Goal: Transaction & Acquisition: Subscribe to service/newsletter

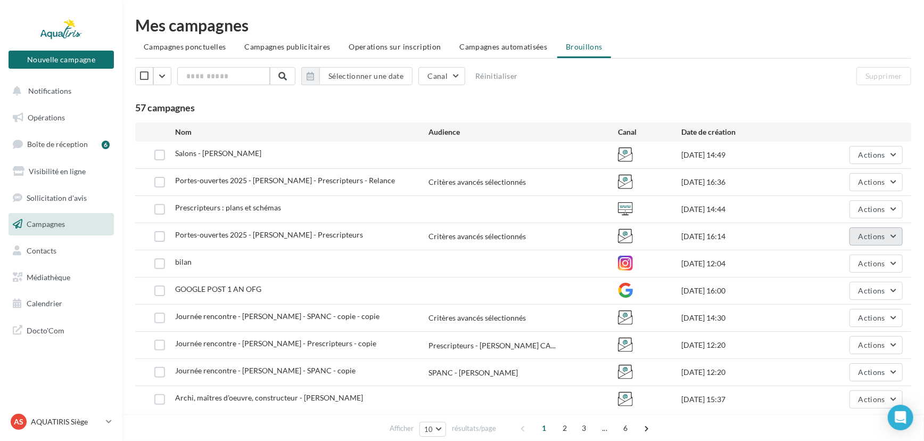
click at [870, 239] on span "Actions" at bounding box center [872, 236] width 27 height 9
click at [855, 259] on button "Editer" at bounding box center [850, 262] width 107 height 28
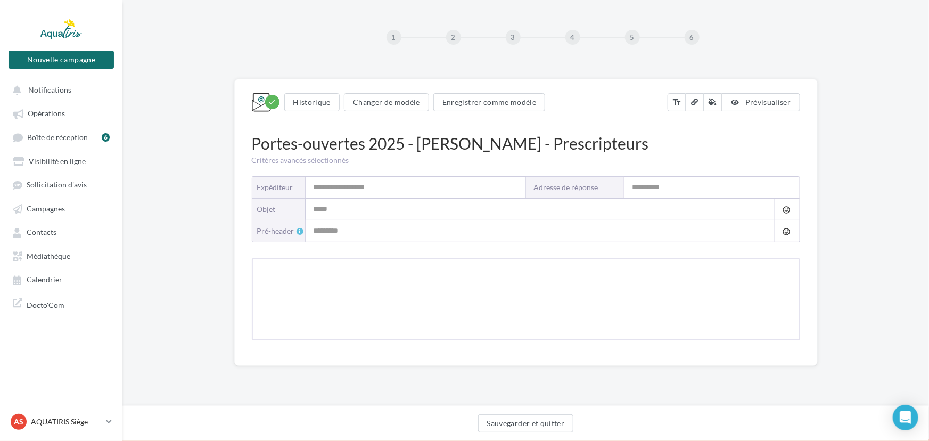
type input "*********"
type input "**********"
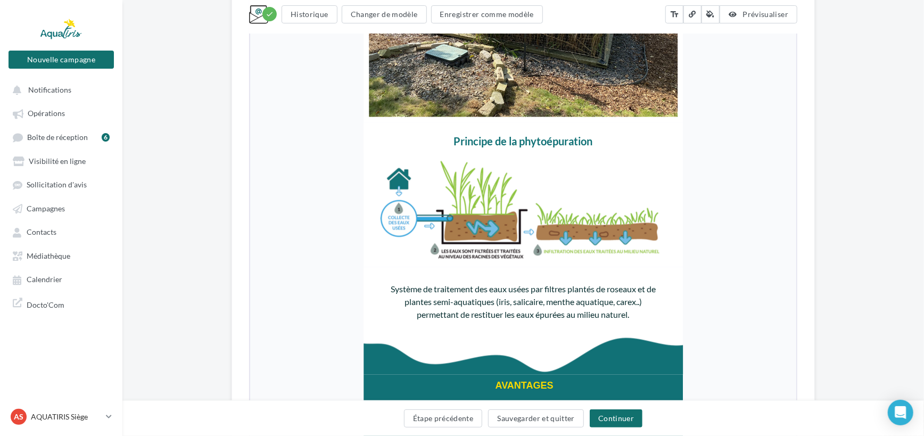
scroll to position [1225, 0]
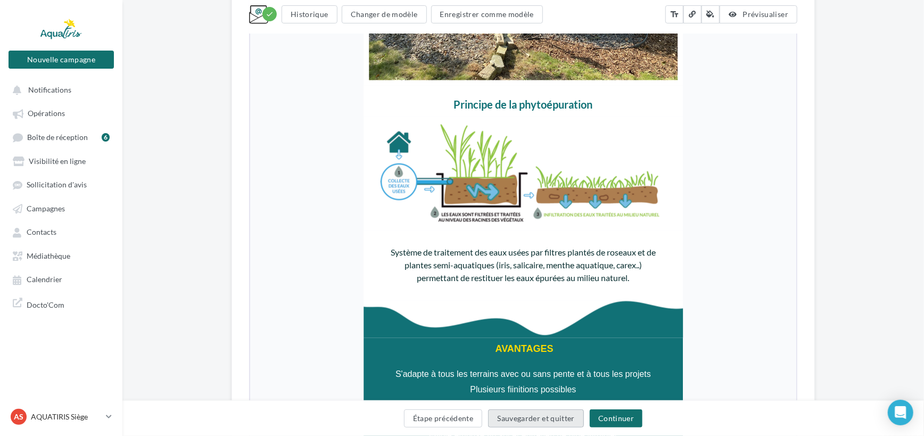
click at [526, 419] on button "Sauvegarder et quitter" at bounding box center [536, 418] width 96 height 18
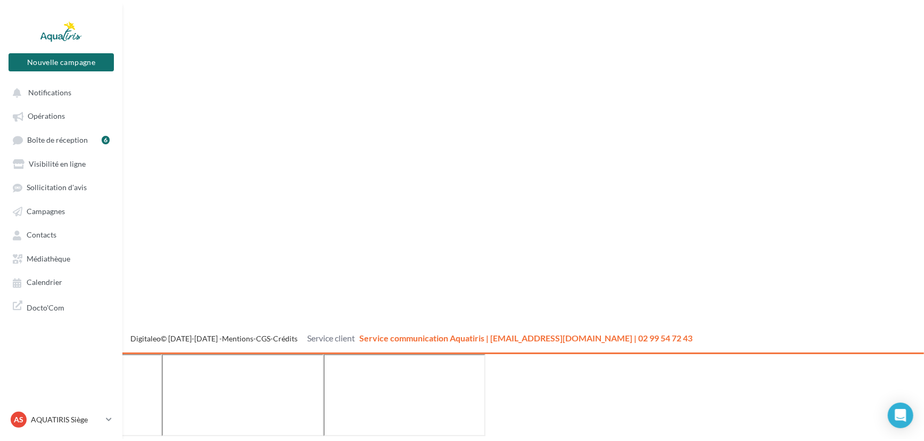
scroll to position [17, 0]
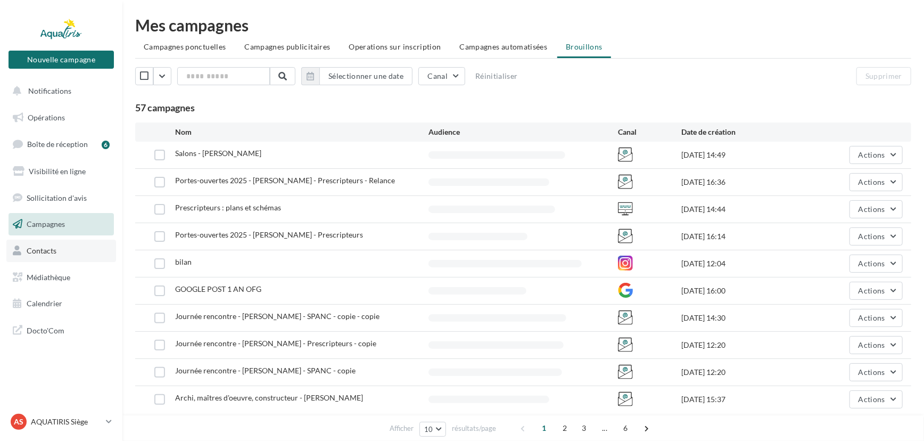
drag, startPoint x: 0, startPoint y: 0, endPoint x: 47, endPoint y: 254, distance: 258.4
click at [47, 254] on span "Contacts" at bounding box center [42, 250] width 30 height 9
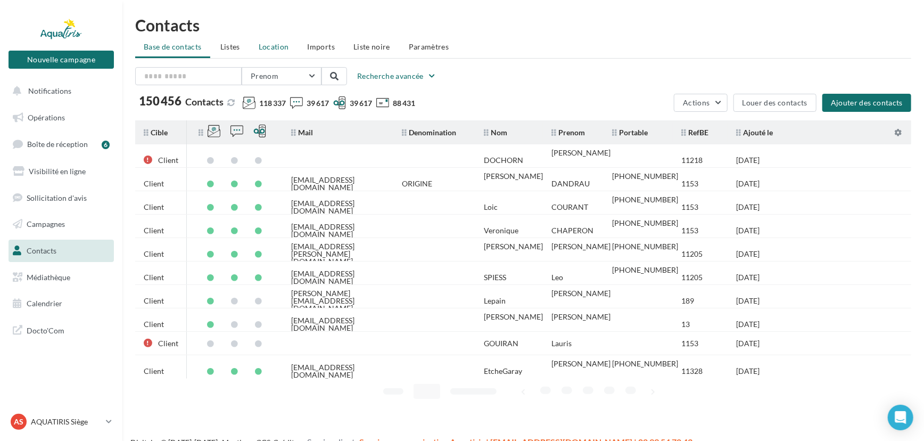
click at [277, 43] on span "Location" at bounding box center [274, 46] width 30 height 9
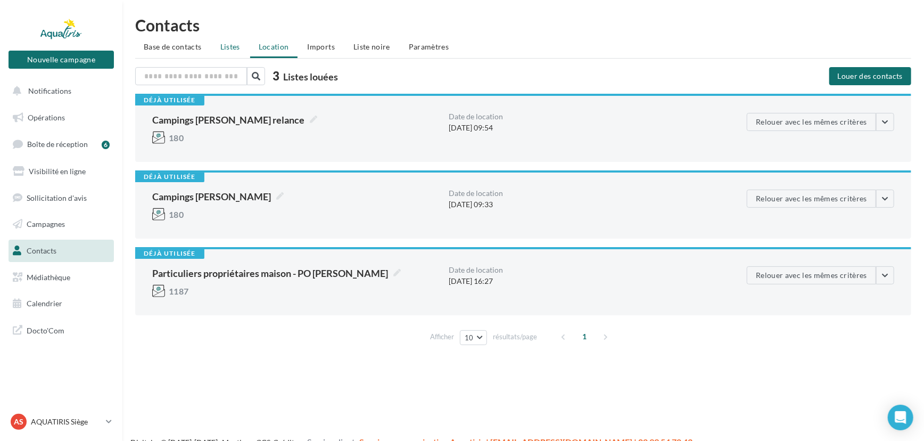
click at [230, 52] on li "Listes" at bounding box center [230, 46] width 37 height 19
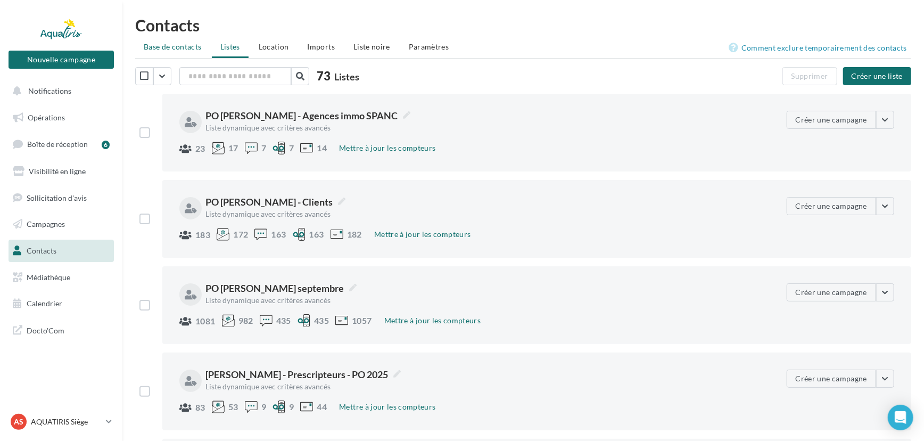
click at [163, 49] on span "Base de contacts" at bounding box center [173, 46] width 58 height 9
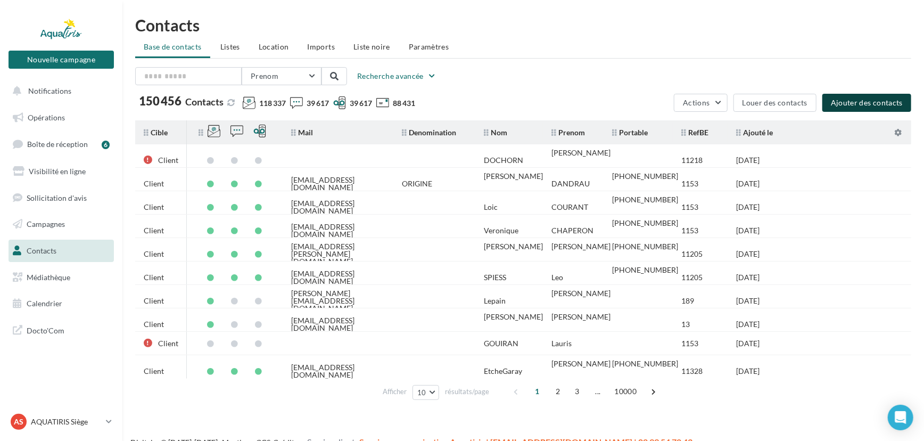
click at [847, 102] on button "Ajouter des contacts" at bounding box center [867, 103] width 89 height 18
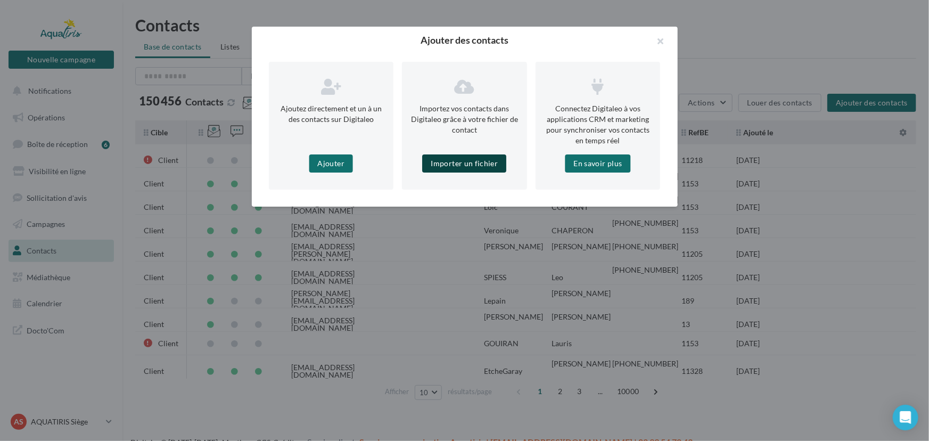
click at [449, 168] on button "Importer un fichier" at bounding box center [465, 163] width 84 height 18
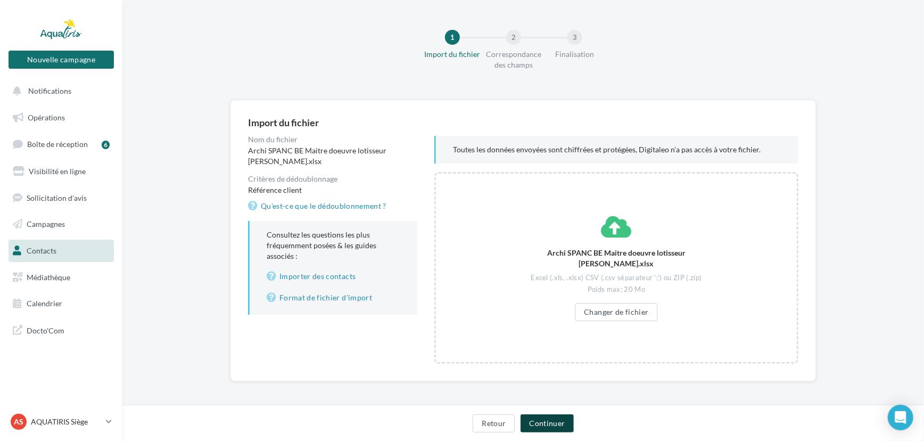
click at [570, 425] on button "Continuer" at bounding box center [547, 423] width 53 height 18
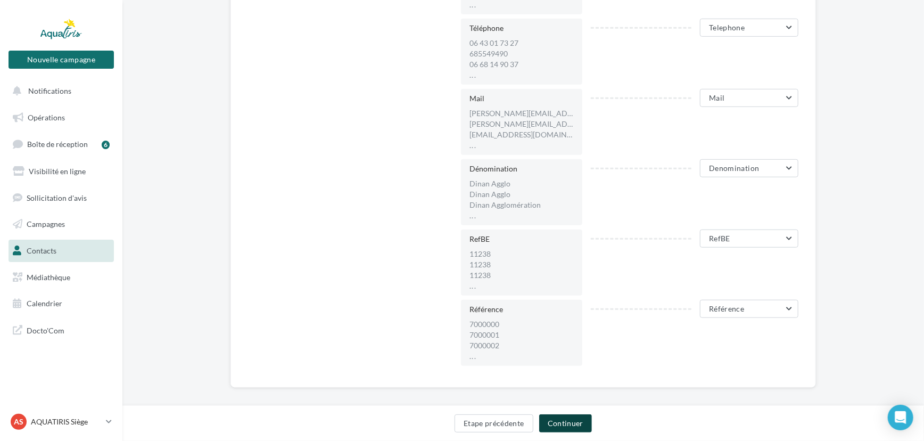
scroll to position [472, 0]
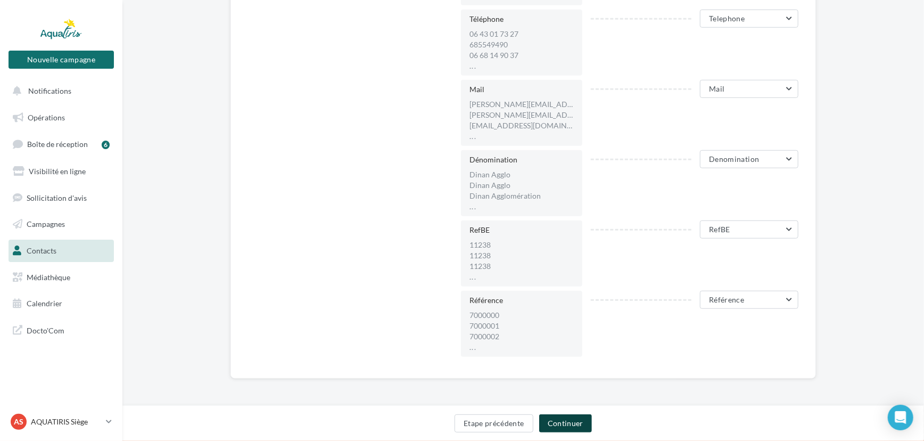
click at [555, 420] on button "Continuer" at bounding box center [565, 423] width 53 height 18
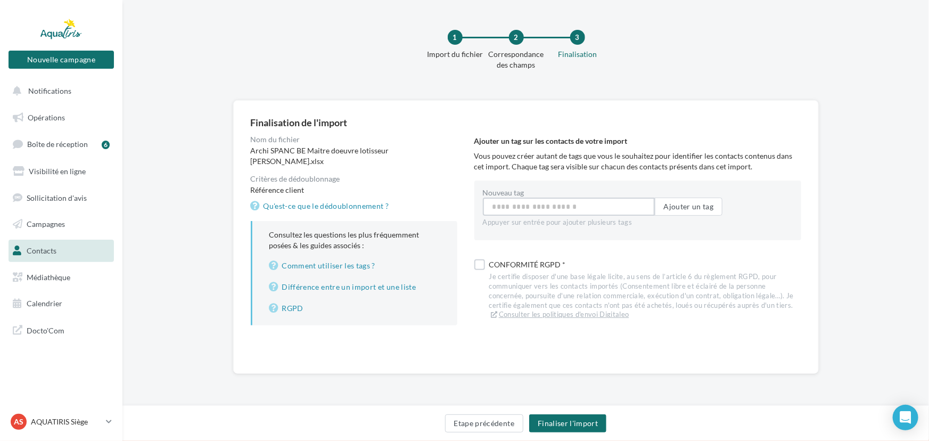
click at [543, 214] on input "Nouveau tag" at bounding box center [569, 207] width 172 height 18
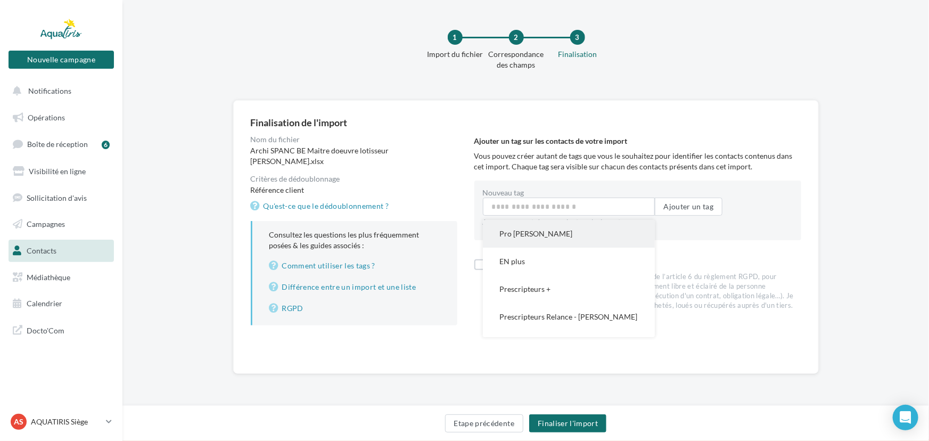
click at [542, 231] on button "Pro Marc VAN DER HORST" at bounding box center [569, 234] width 172 height 28
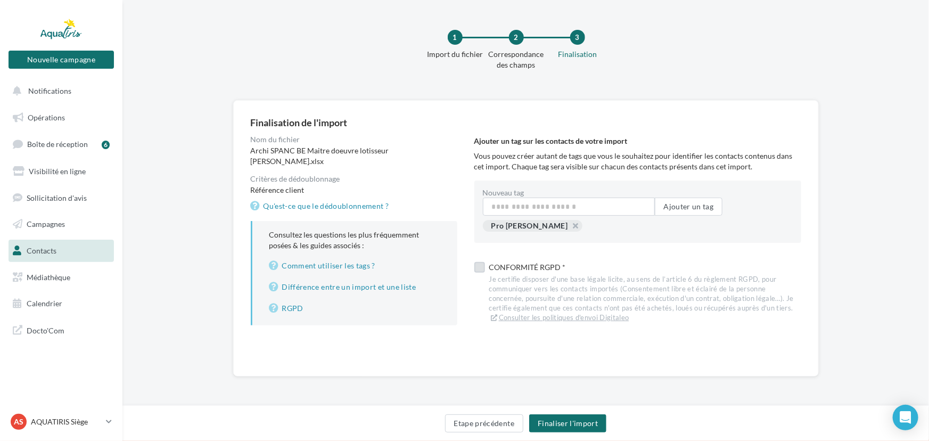
click at [494, 265] on div "Conformité RGPD *" at bounding box center [645, 267] width 312 height 15
click at [572, 425] on button "Finaliser l'import" at bounding box center [567, 423] width 77 height 18
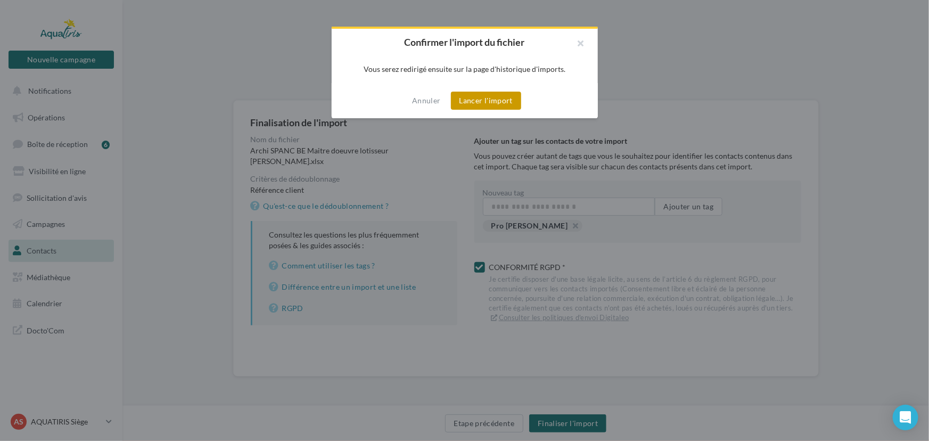
click at [514, 99] on button "Lancer l'import" at bounding box center [486, 101] width 70 height 18
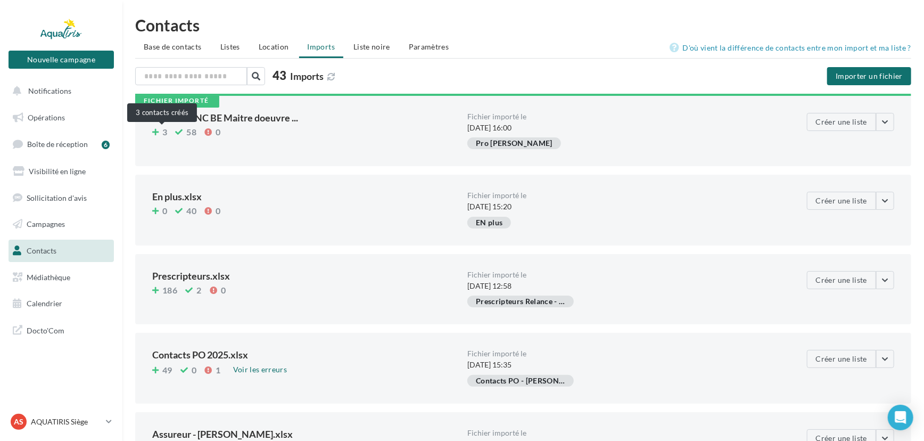
click at [160, 132] on span "3" at bounding box center [161, 130] width 19 height 9
click at [46, 205] on link "Sollicitation d'avis" at bounding box center [61, 198] width 110 height 22
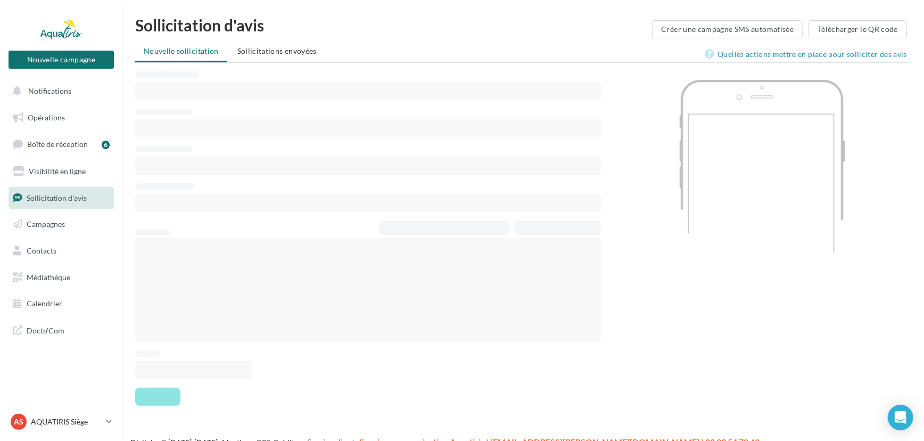
click at [44, 224] on span "Campagnes" at bounding box center [46, 223] width 38 height 9
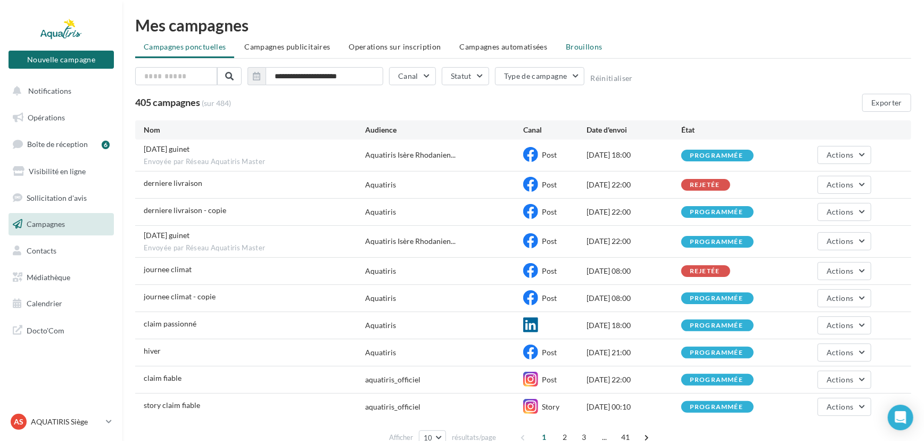
click at [580, 51] on span "Brouillons" at bounding box center [584, 46] width 37 height 9
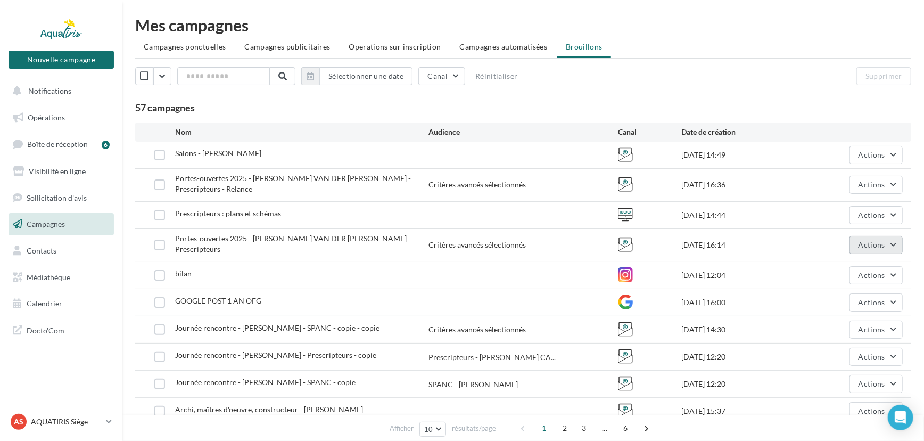
click at [898, 236] on button "Actions" at bounding box center [876, 245] width 53 height 18
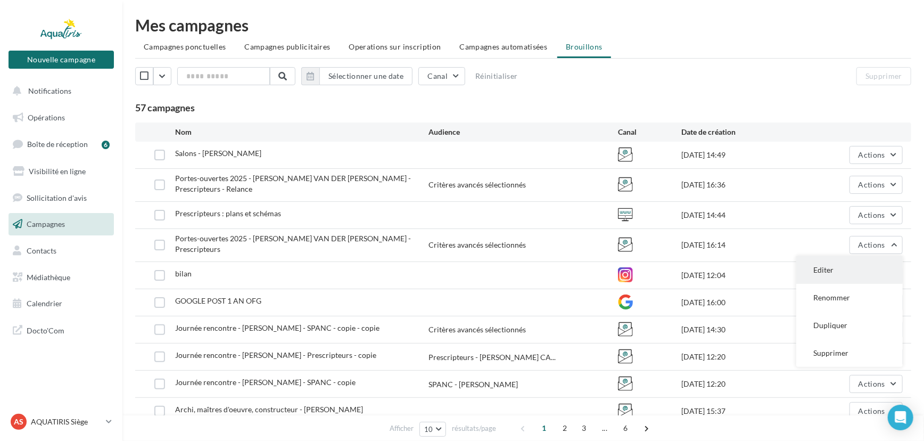
click at [882, 263] on button "Editer" at bounding box center [850, 270] width 107 height 28
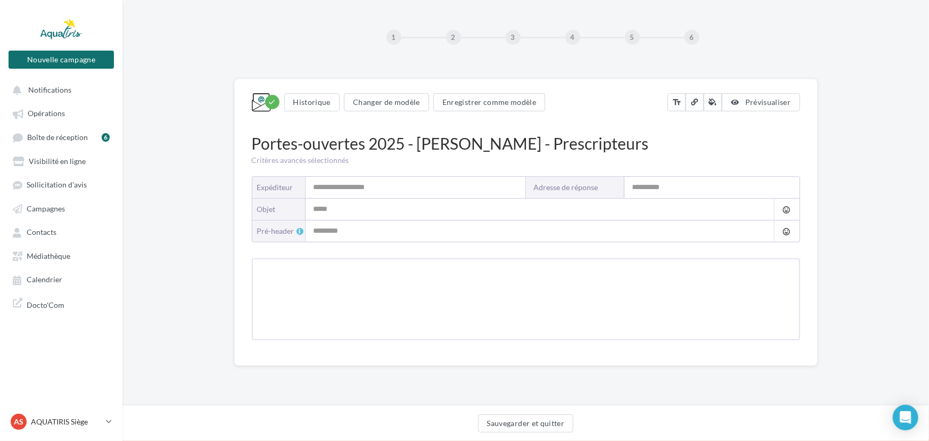
type input "*********"
type input "**********"
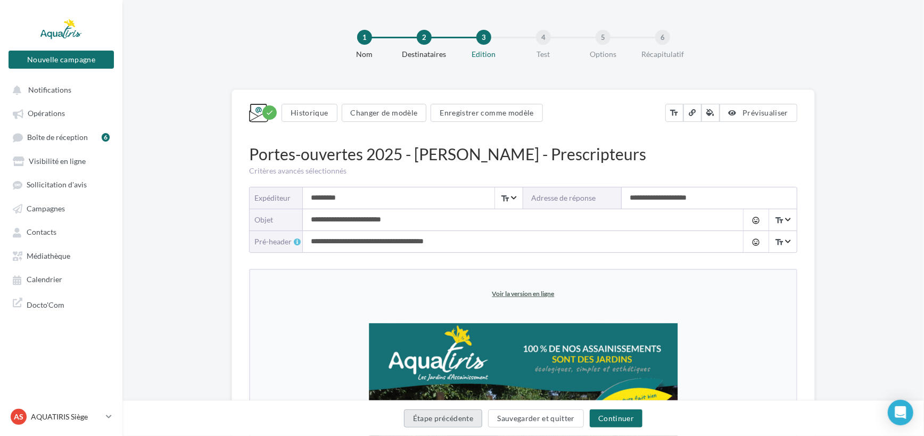
click at [444, 419] on button "Étape précédente" at bounding box center [443, 418] width 79 height 18
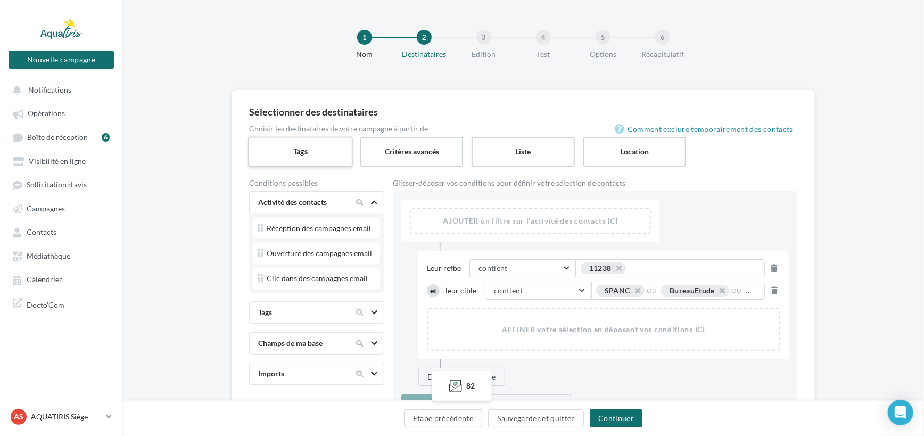
click at [340, 155] on label "Tags" at bounding box center [300, 151] width 105 height 30
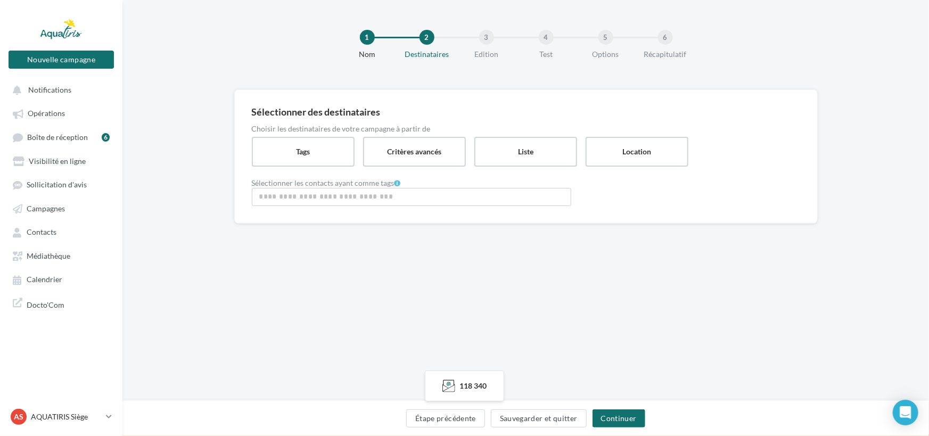
click at [379, 197] on input "Rechercher ou sélectionner un tag" at bounding box center [412, 197] width 314 height 12
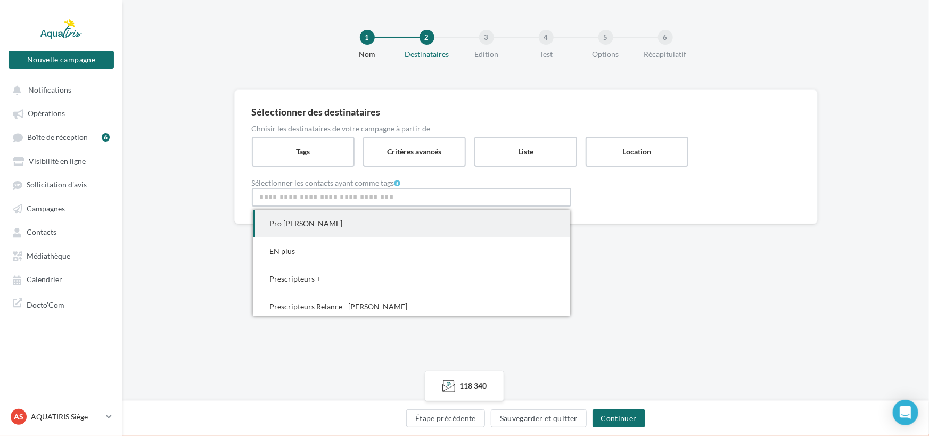
click at [358, 234] on span "Pro [PERSON_NAME]" at bounding box center [411, 224] width 317 height 28
click at [642, 310] on div "1 Nom 2 Destinataires 3 Edition 4 Test 5 Options 6 Récapitulatif Sélectionner d…" at bounding box center [525, 200] width 807 height 401
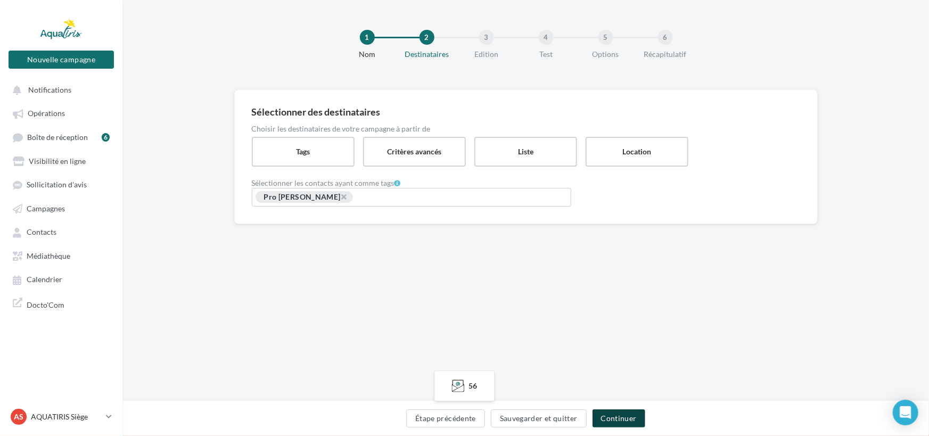
click at [628, 413] on button "Continuer" at bounding box center [619, 418] width 53 height 18
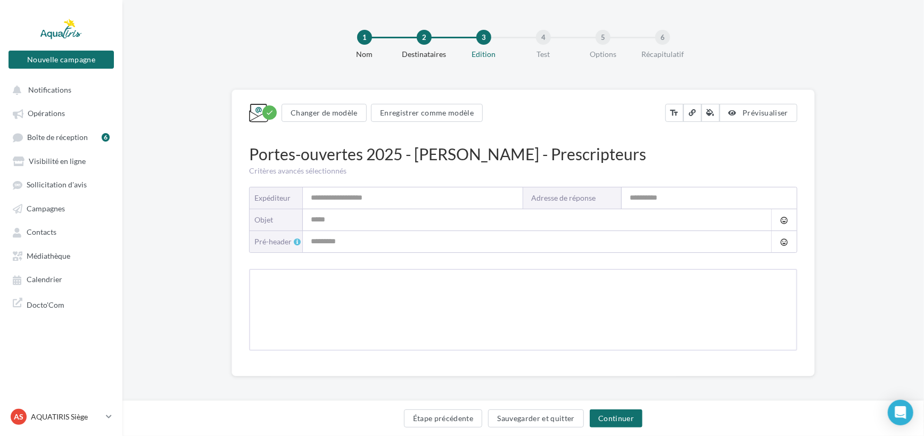
type input "*********"
type input "**********"
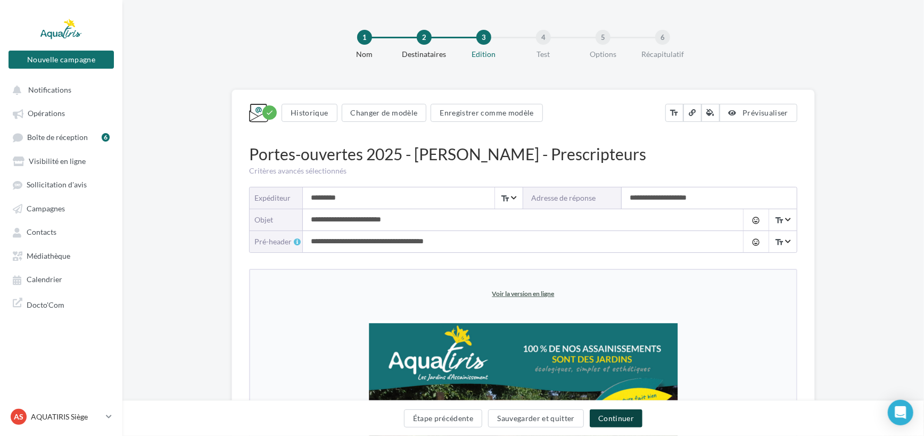
click at [635, 420] on button "Continuer" at bounding box center [616, 418] width 53 height 18
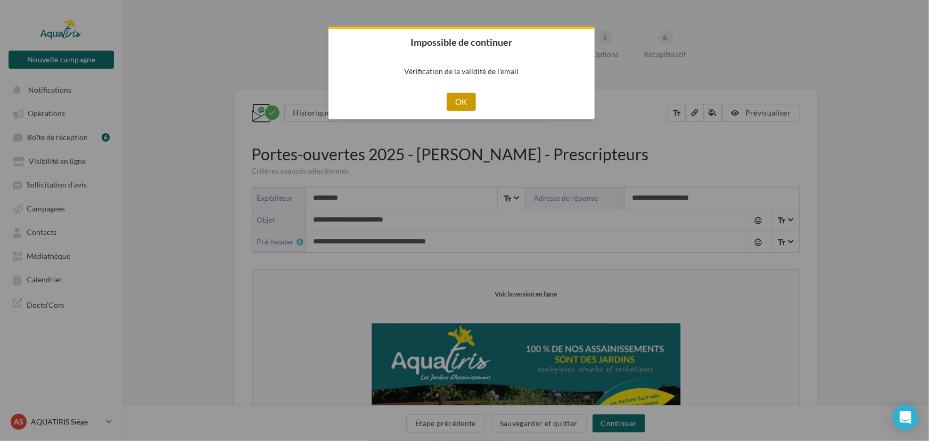
click at [453, 106] on button "OK" at bounding box center [461, 102] width 29 height 18
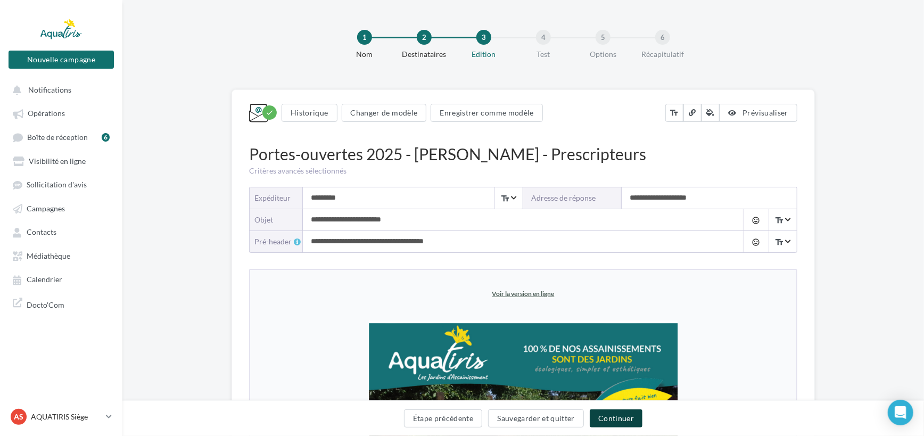
click at [600, 415] on button "Continuer" at bounding box center [616, 418] width 53 height 18
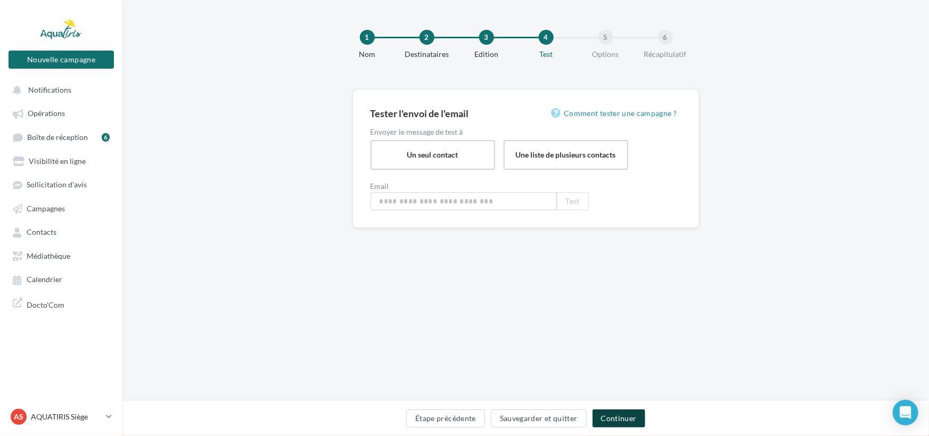
click at [600, 415] on button "Continuer" at bounding box center [619, 418] width 53 height 18
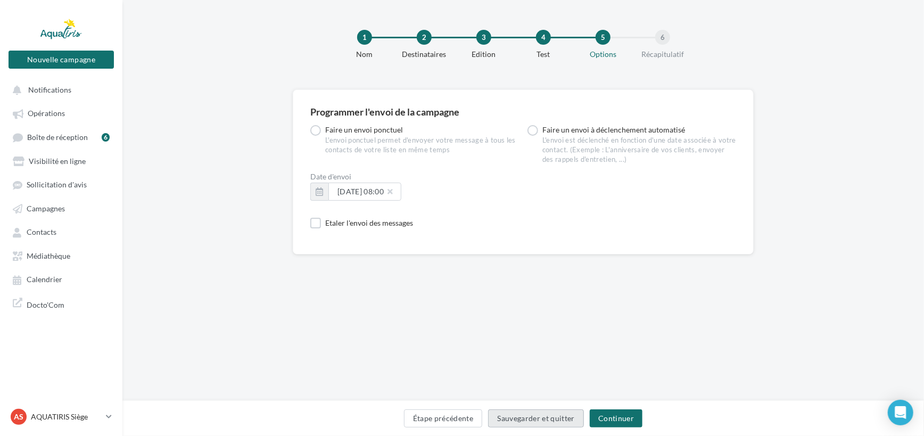
click at [570, 416] on button "Sauvegarder et quitter" at bounding box center [536, 418] width 96 height 18
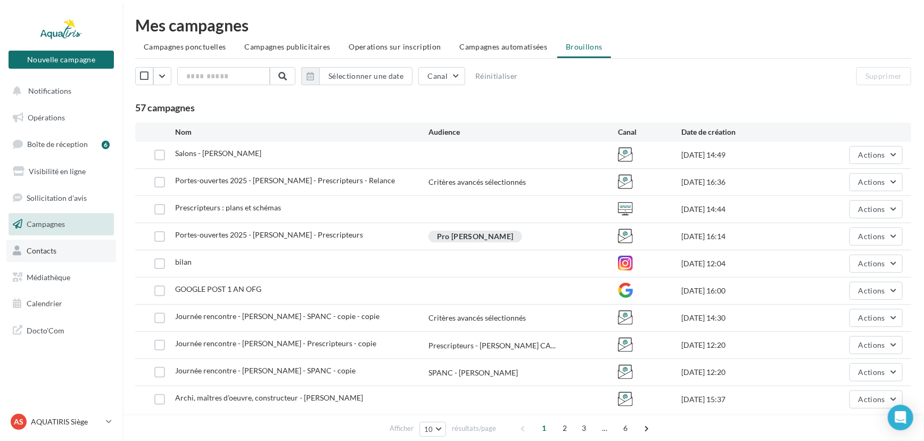
click at [65, 259] on link "Contacts" at bounding box center [61, 251] width 110 height 22
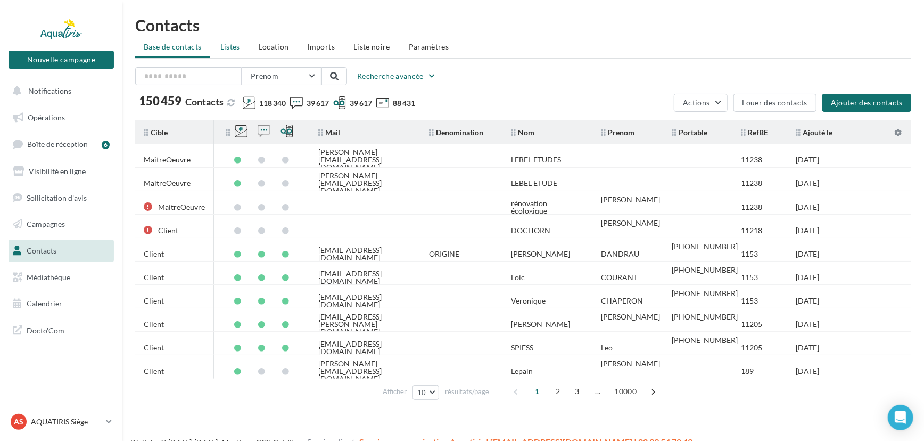
click at [234, 43] on span "Listes" at bounding box center [230, 46] width 20 height 9
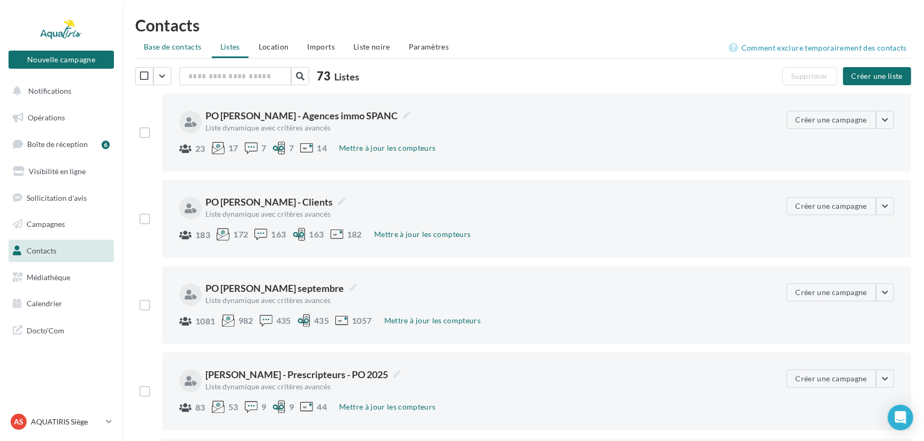
click at [190, 51] on li "Base de contacts" at bounding box center [172, 46] width 75 height 19
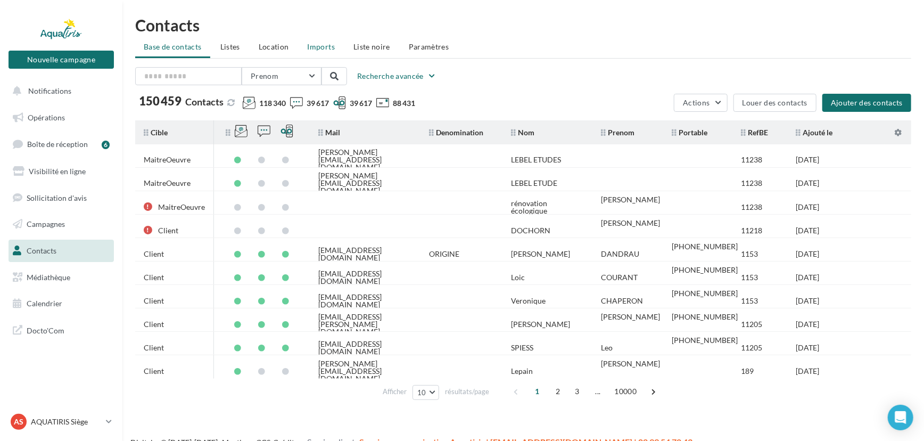
click at [332, 46] on span "Imports" at bounding box center [321, 46] width 27 height 9
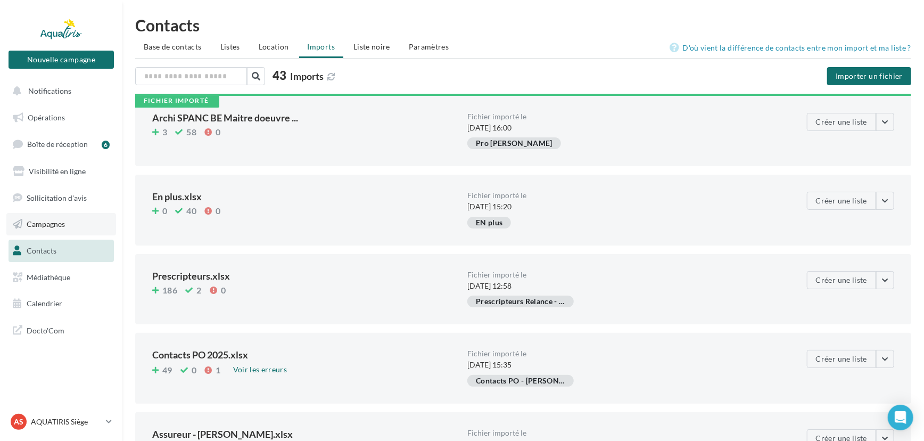
click at [59, 216] on link "Campagnes" at bounding box center [61, 224] width 110 height 22
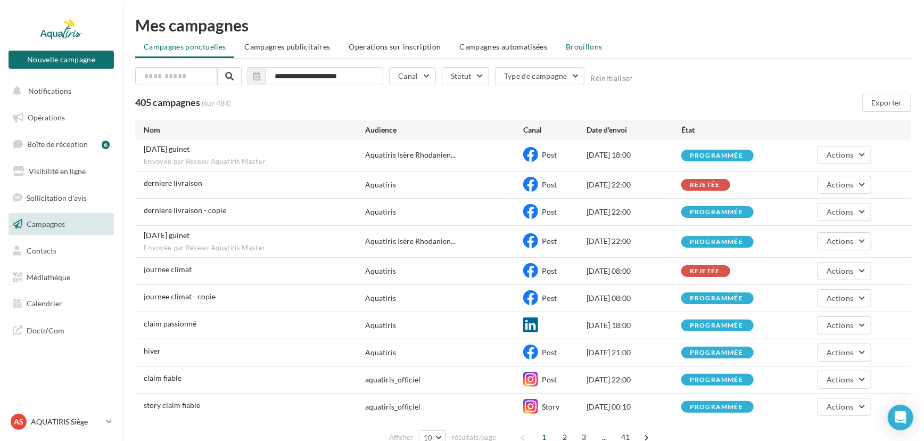
click at [589, 39] on li "Brouillons" at bounding box center [585, 46] width 54 height 19
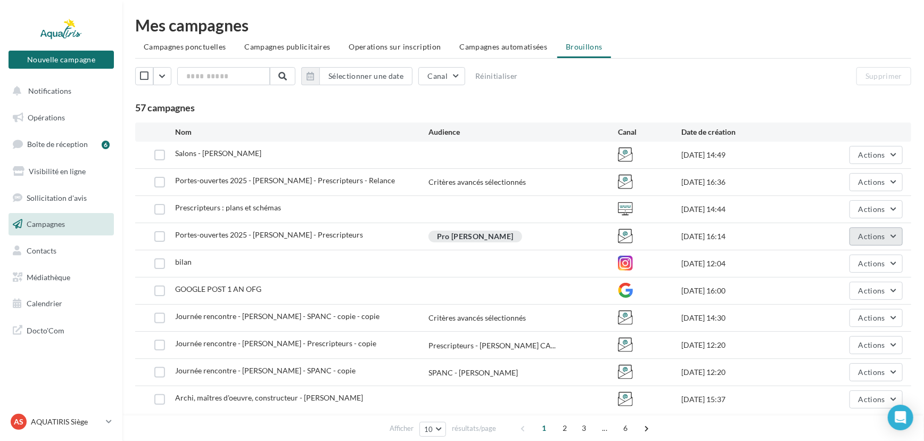
click at [861, 237] on span "Actions" at bounding box center [872, 236] width 27 height 9
click at [849, 252] on button "Editer" at bounding box center [850, 262] width 107 height 28
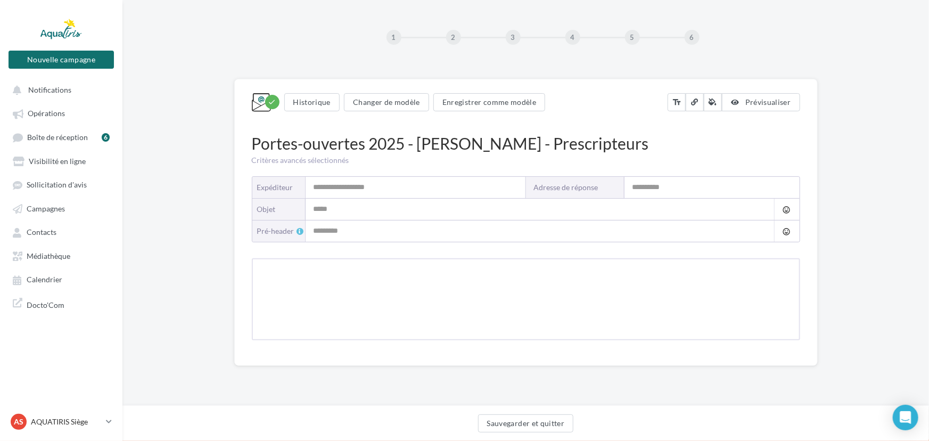
type input "*********"
type input "**********"
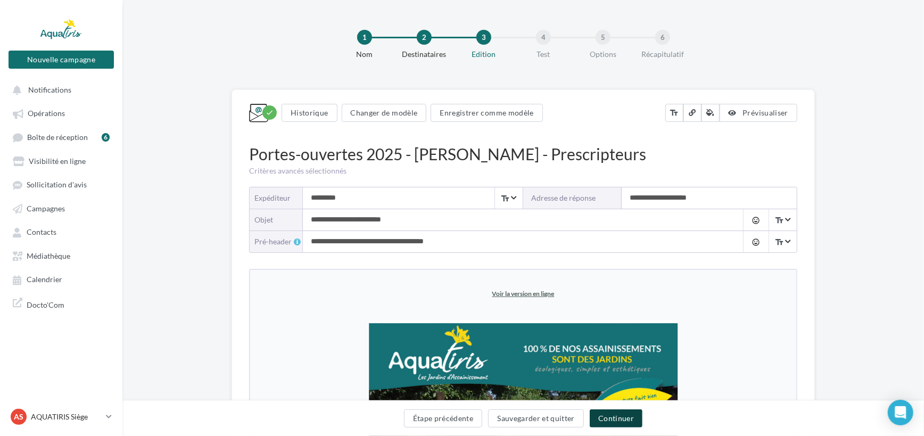
click at [613, 415] on button "Continuer" at bounding box center [616, 418] width 53 height 18
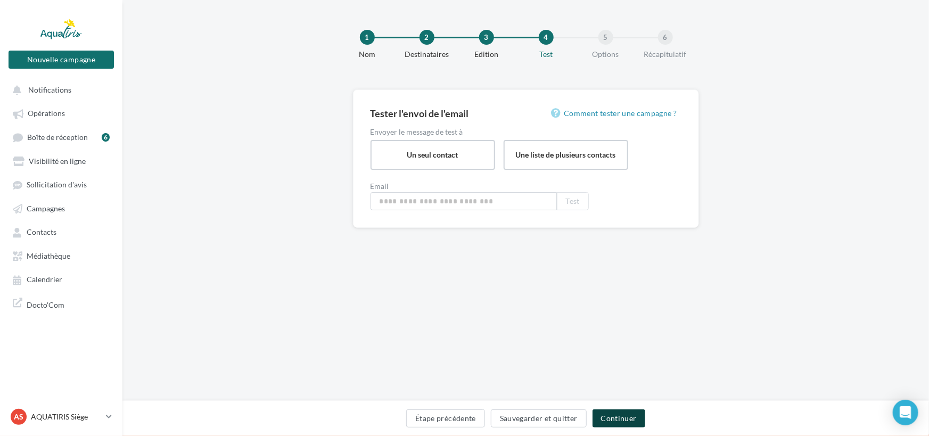
click at [613, 415] on button "Continuer" at bounding box center [619, 418] width 53 height 18
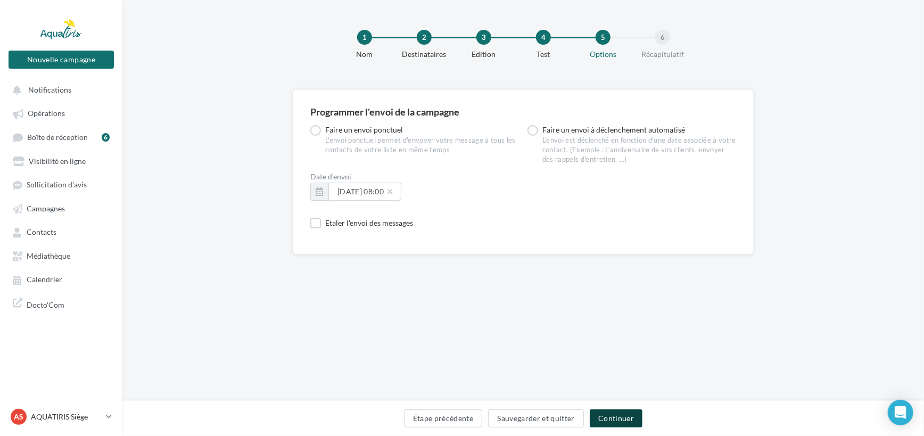
click at [613, 415] on button "Continuer" at bounding box center [616, 418] width 53 height 18
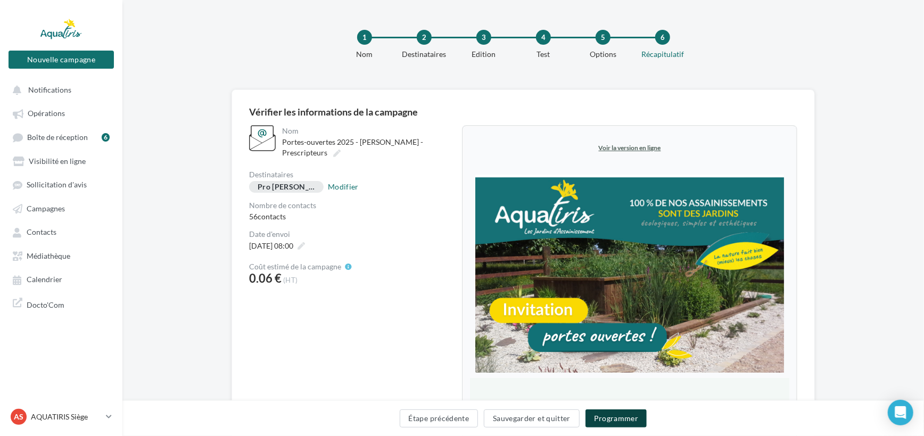
click at [612, 421] on button "Programmer" at bounding box center [617, 418] width 62 height 18
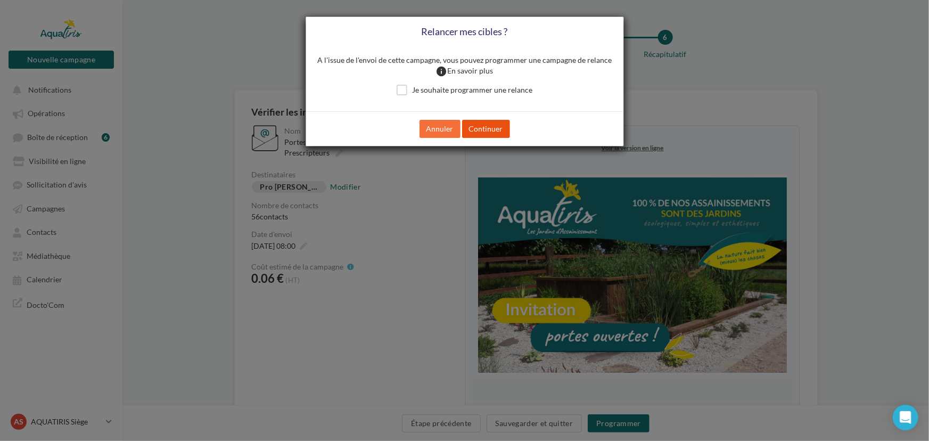
click at [492, 131] on button "Continuer" at bounding box center [486, 129] width 48 height 18
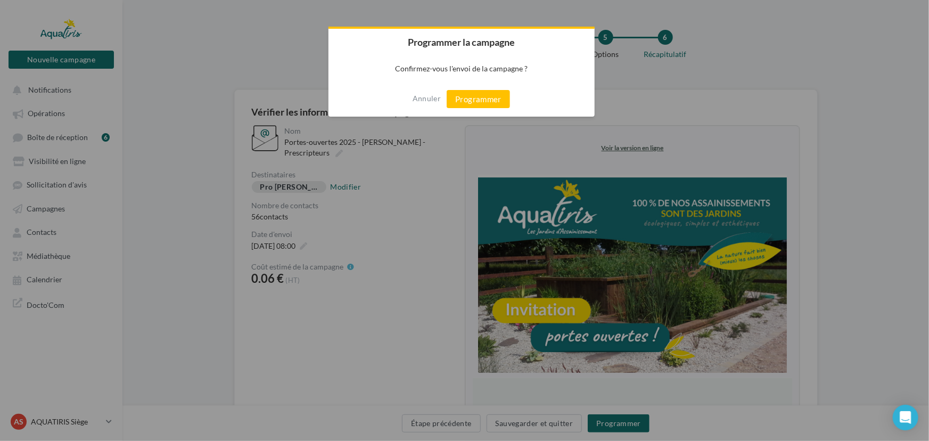
click at [477, 88] on div "Annuler Programmer" at bounding box center [462, 98] width 266 height 35
click at [478, 106] on button "Programmer" at bounding box center [478, 99] width 63 height 18
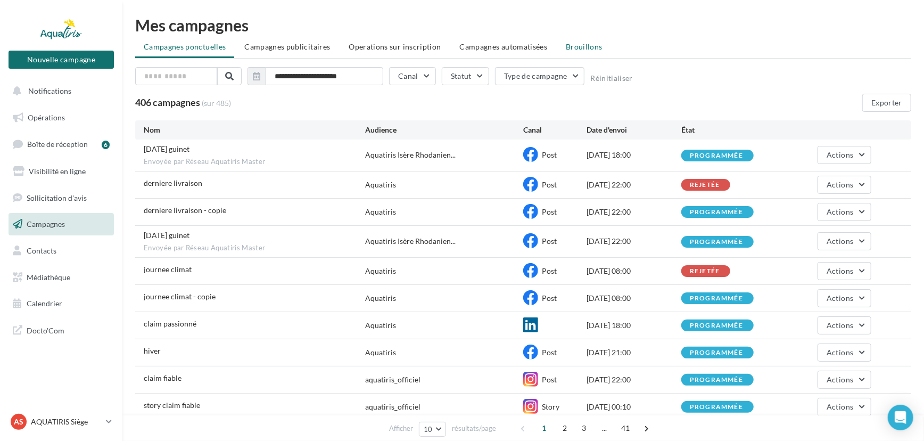
click at [576, 43] on span "Brouillons" at bounding box center [584, 46] width 37 height 9
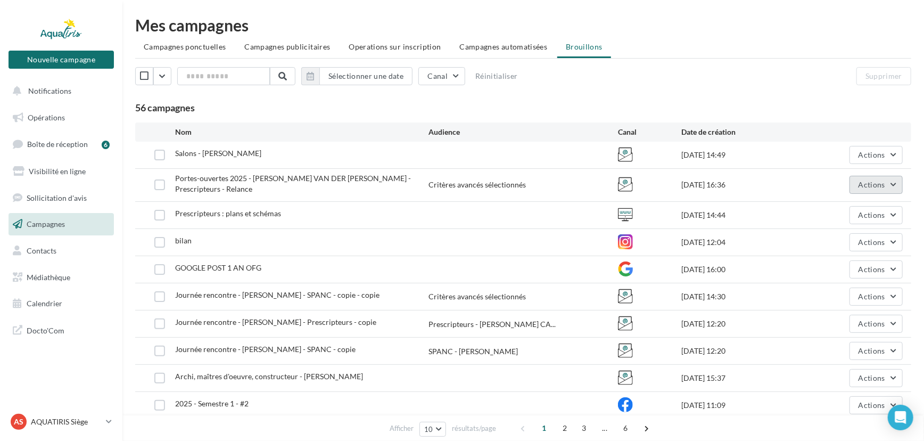
click at [894, 181] on button "Actions" at bounding box center [876, 185] width 53 height 18
click at [874, 198] on button "Editer" at bounding box center [850, 210] width 107 height 28
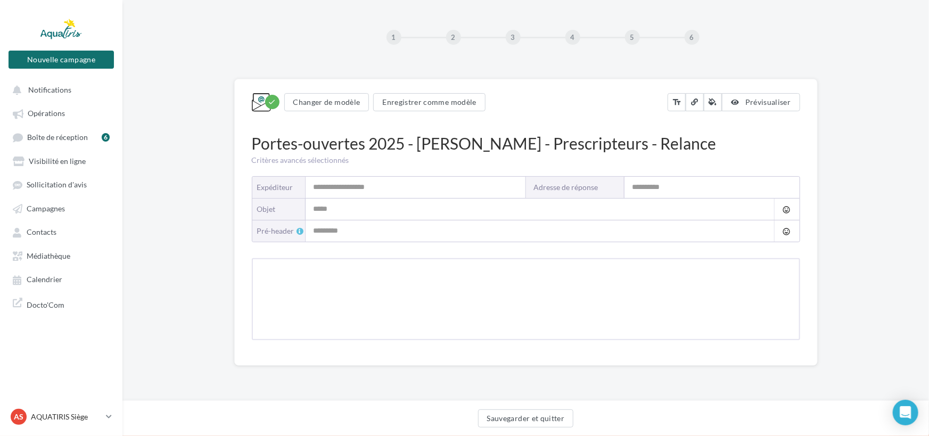
type input "*********"
type input "**********"
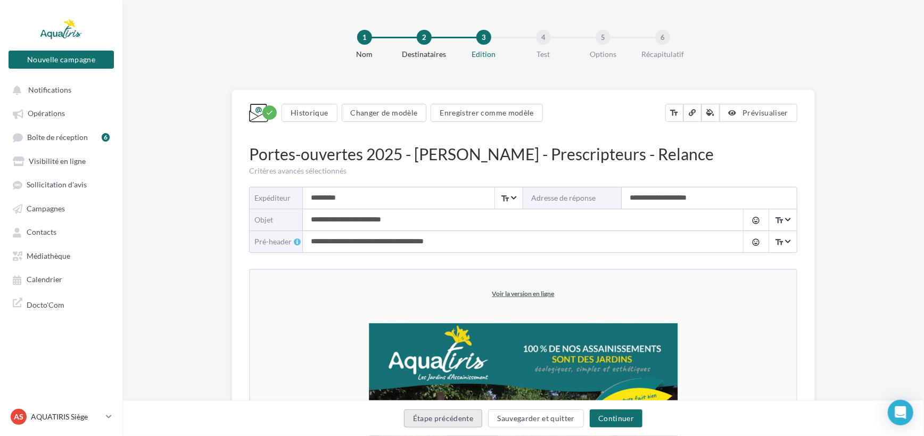
click at [429, 425] on button "Étape précédente" at bounding box center [443, 418] width 79 height 18
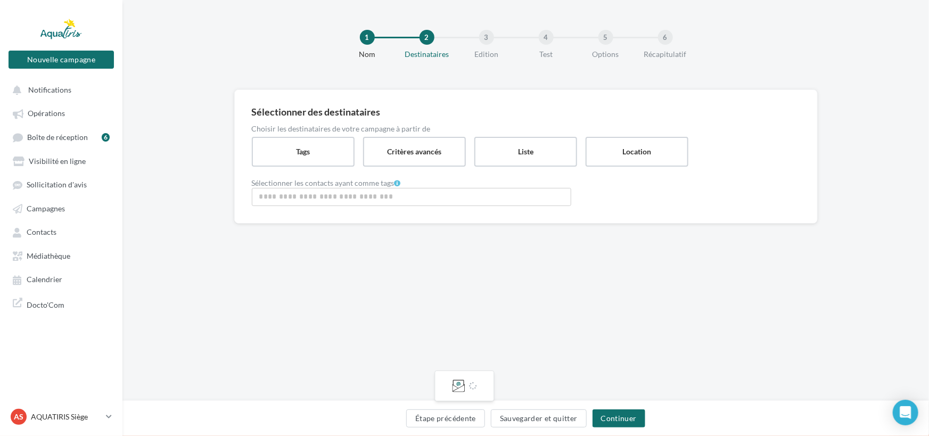
click at [280, 203] on div at bounding box center [412, 198] width 314 height 14
click at [294, 192] on input "Rechercher ou sélectionner un tag" at bounding box center [412, 197] width 314 height 12
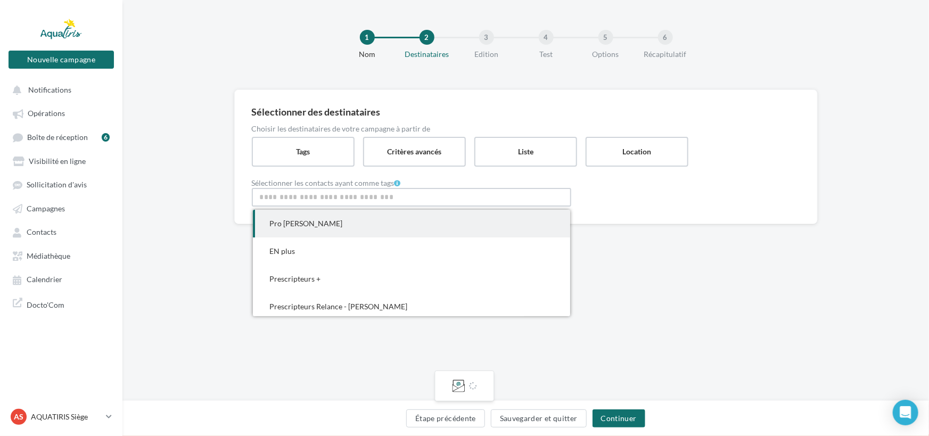
click at [286, 230] on span "Pro [PERSON_NAME]" at bounding box center [411, 224] width 317 height 28
click at [660, 285] on div "1 Nom 2 Destinataires 3 Edition 4 Test 5 Options 6 Récapitulatif Sélectionner d…" at bounding box center [525, 200] width 807 height 401
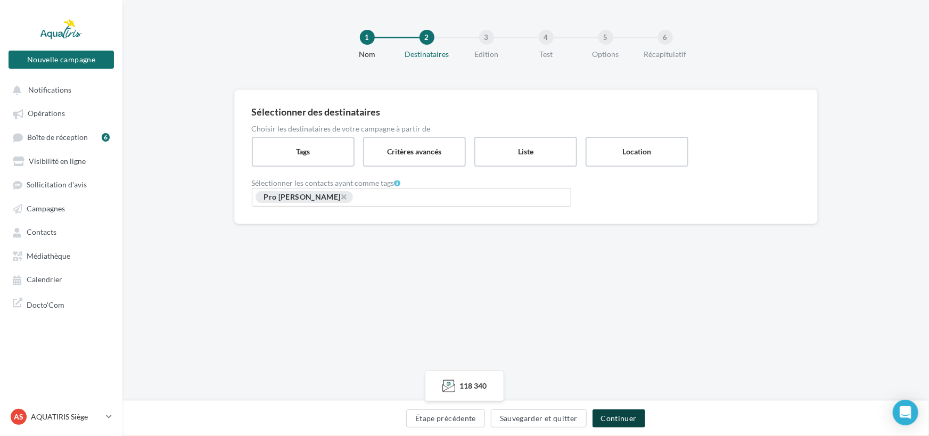
click at [629, 416] on button "Continuer" at bounding box center [619, 418] width 53 height 18
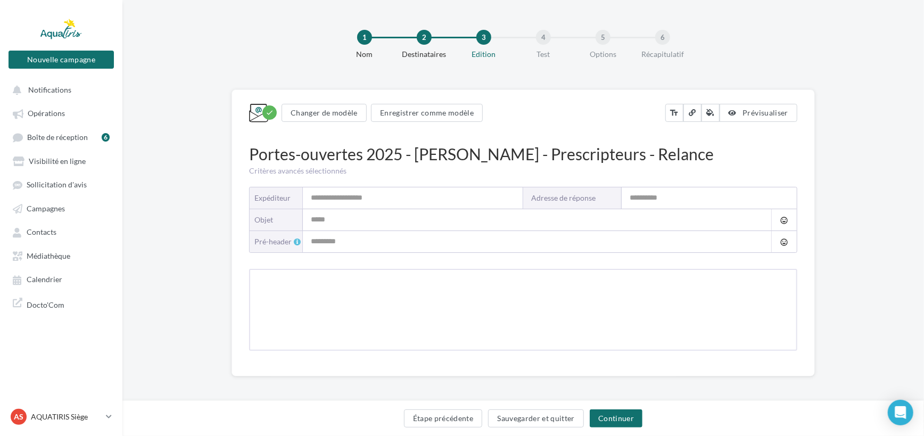
type input "*********"
type input "**********"
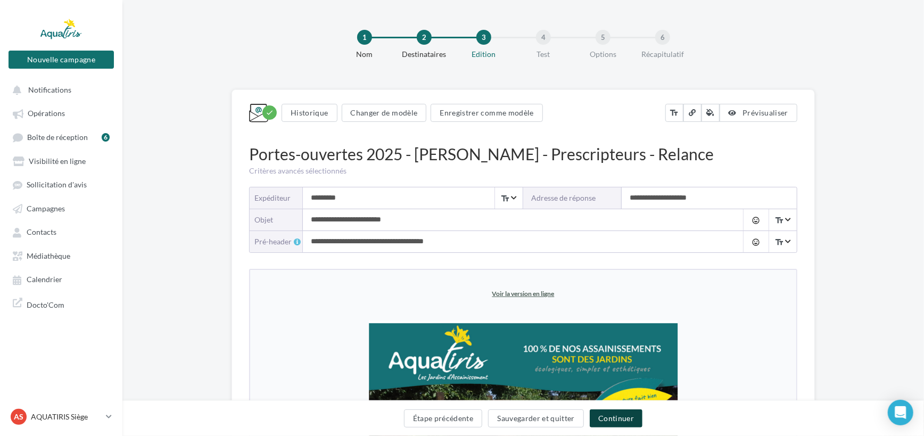
click at [627, 416] on button "Continuer" at bounding box center [616, 418] width 53 height 18
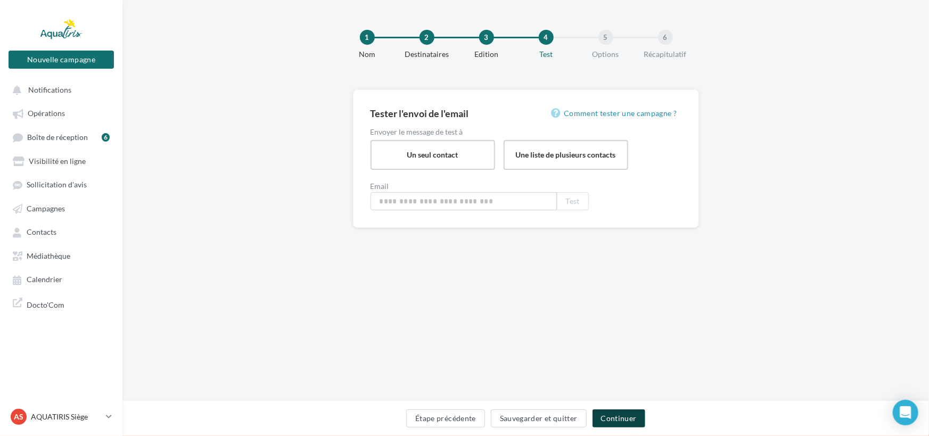
click at [627, 416] on button "Continuer" at bounding box center [619, 418] width 53 height 18
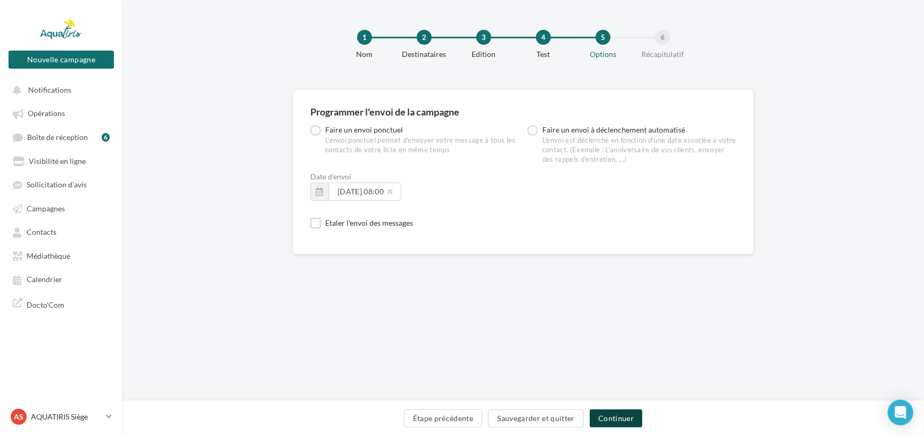
click at [627, 416] on button "Continuer" at bounding box center [616, 418] width 53 height 18
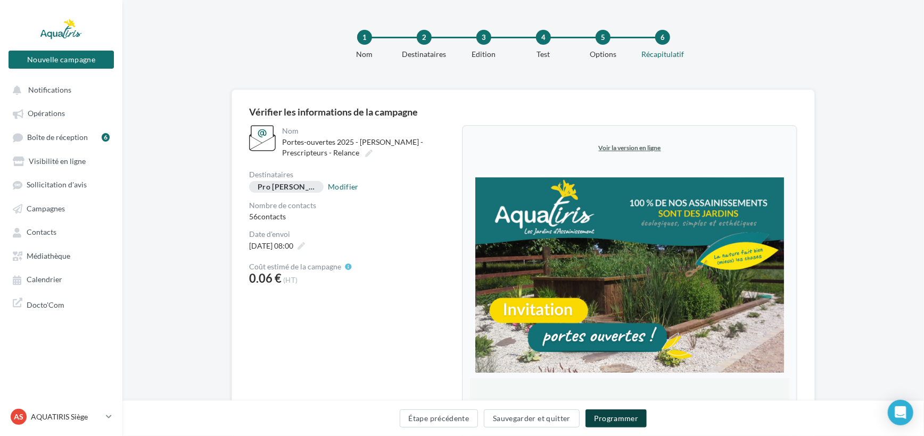
click at [627, 416] on button "Programmer" at bounding box center [617, 418] width 62 height 18
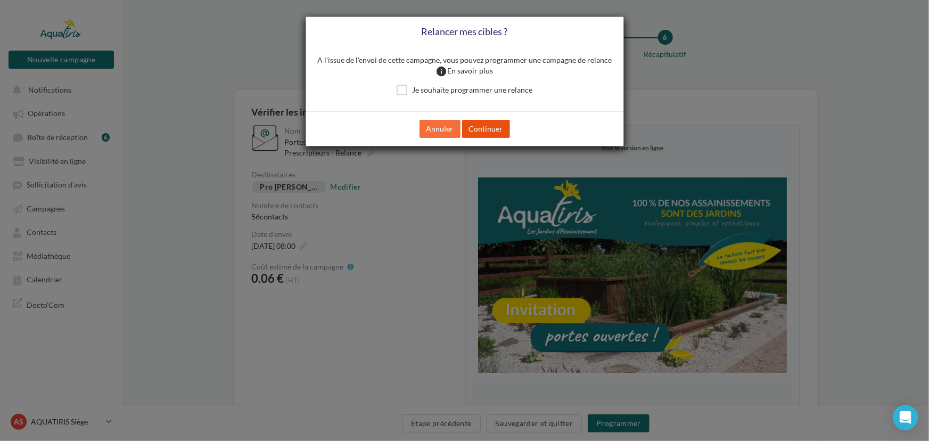
click at [494, 127] on button "Continuer" at bounding box center [486, 129] width 48 height 18
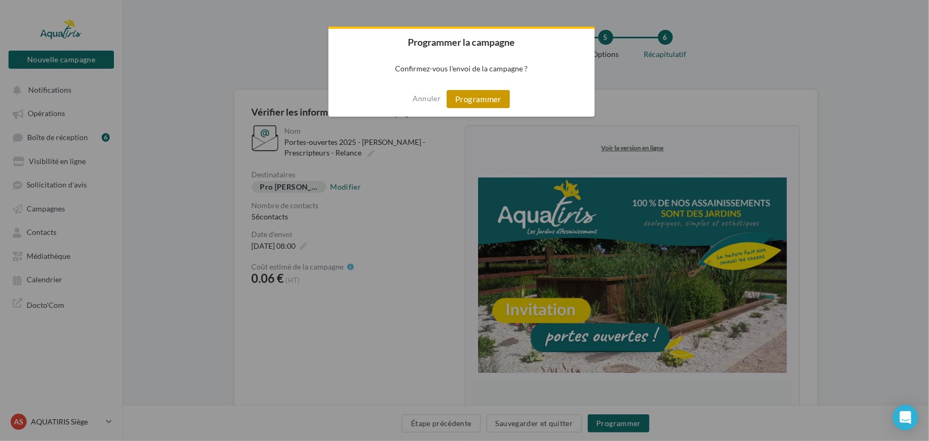
click at [472, 94] on button "Programmer" at bounding box center [478, 99] width 63 height 18
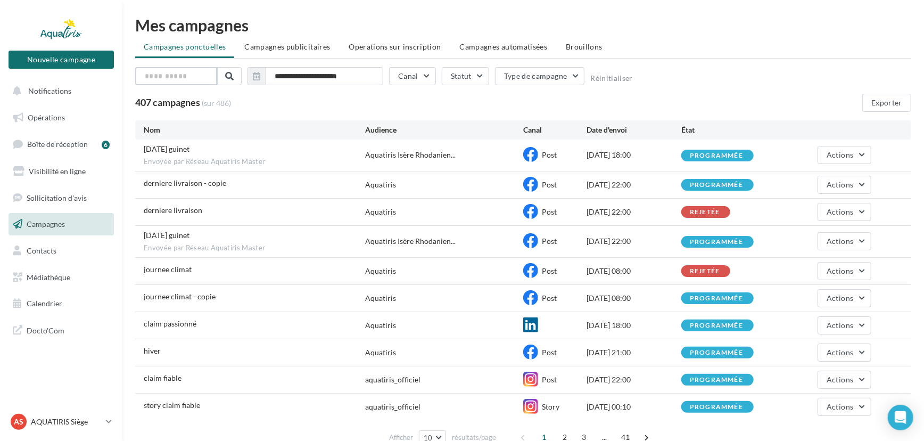
click at [170, 76] on input "text" at bounding box center [176, 76] width 82 height 18
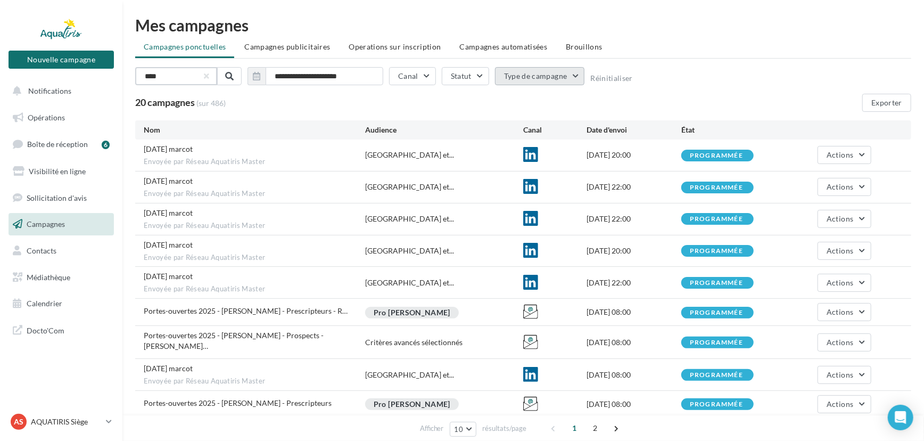
type input "****"
click at [535, 69] on button "Type de campagne" at bounding box center [540, 76] width 90 height 18
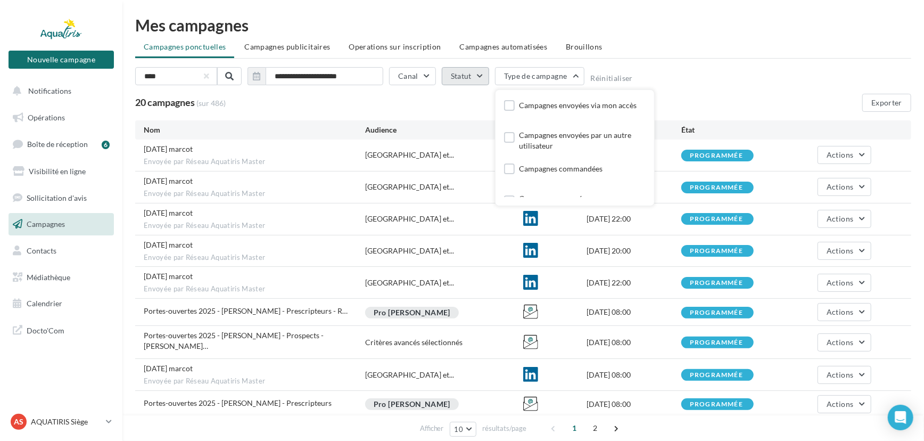
click at [476, 77] on button "Statut" at bounding box center [465, 76] width 47 height 18
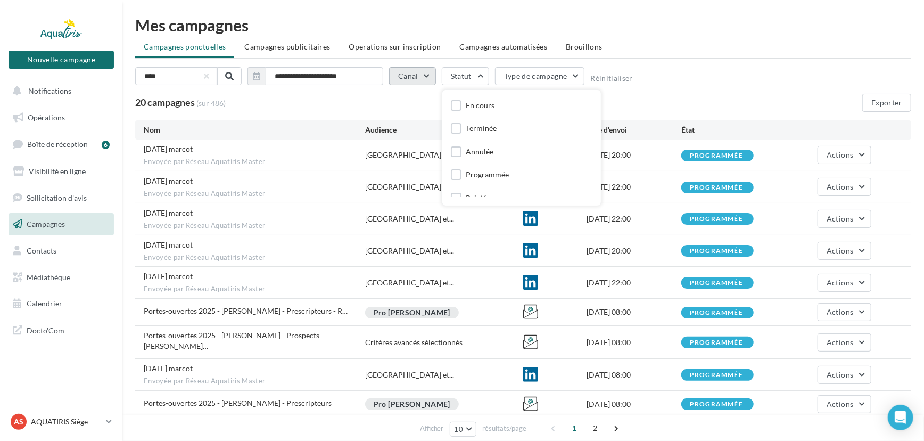
click at [409, 75] on button "Canal" at bounding box center [412, 76] width 47 height 18
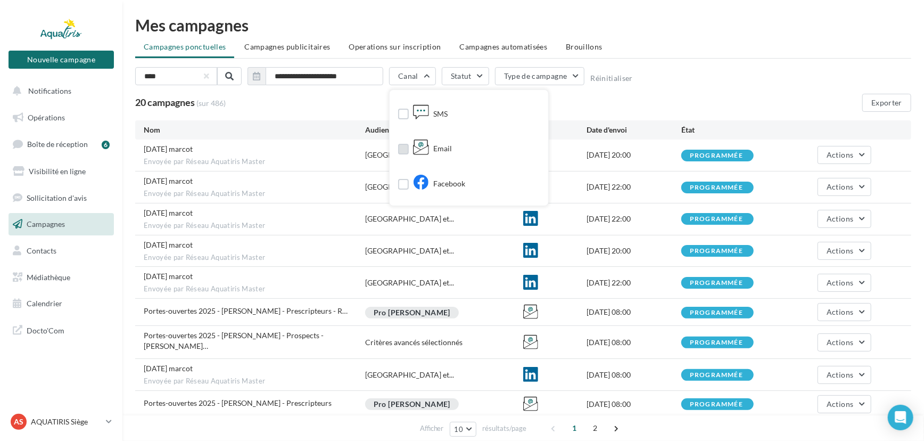
click at [415, 144] on icon at bounding box center [421, 147] width 16 height 16
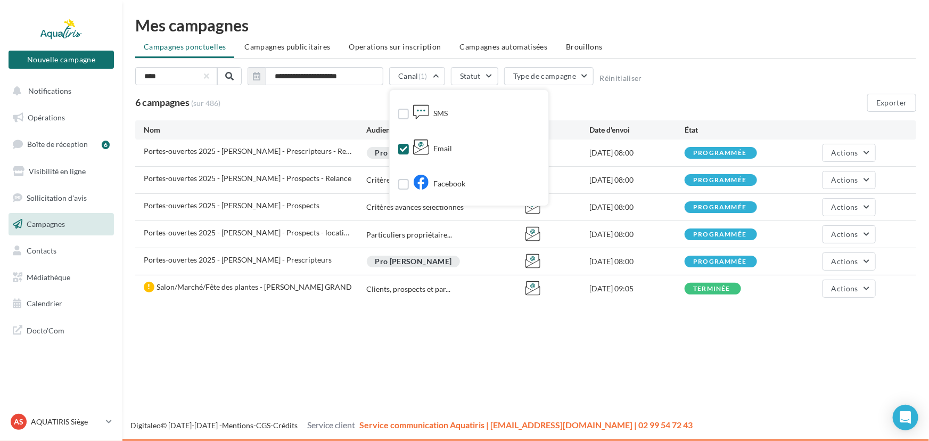
click at [593, 109] on div "6 campagnes (sur 486) Exporter" at bounding box center [525, 103] width 781 height 18
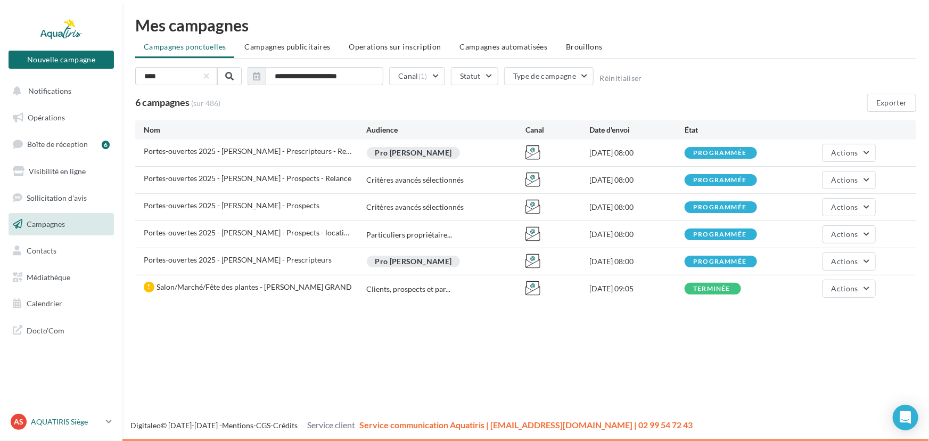
click at [60, 423] on p "AQUATIRIS Siège" at bounding box center [66, 421] width 71 height 11
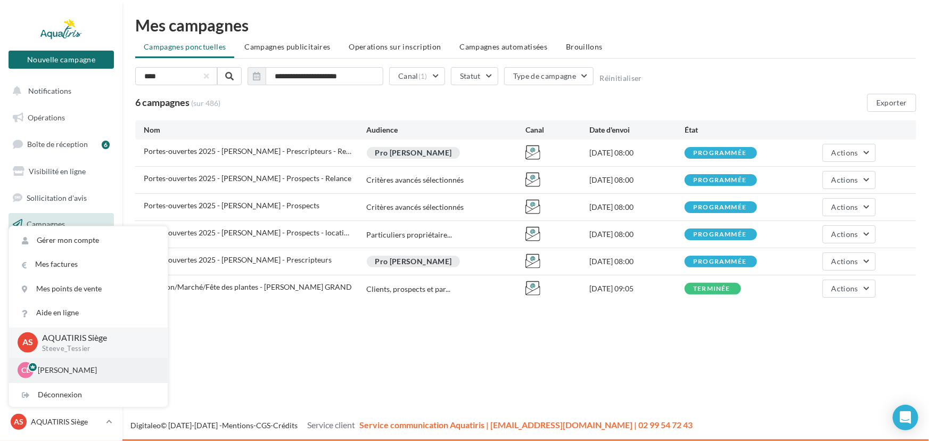
click at [70, 378] on div "CL [PERSON_NAME] [EMAIL_ADDRESS][DOMAIN_NAME]" at bounding box center [88, 370] width 159 height 24
click at [60, 365] on p "[PERSON_NAME]" at bounding box center [96, 370] width 117 height 11
